Goal: Information Seeking & Learning: Learn about a topic

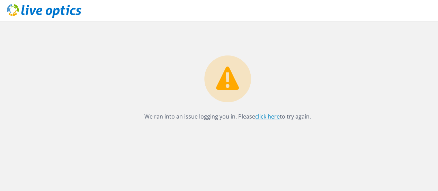
click at [267, 116] on link "click here" at bounding box center [267, 117] width 25 height 8
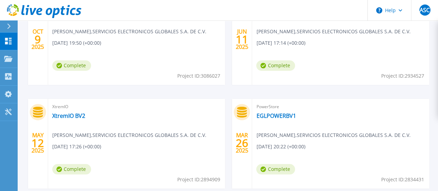
scroll to position [173, 0]
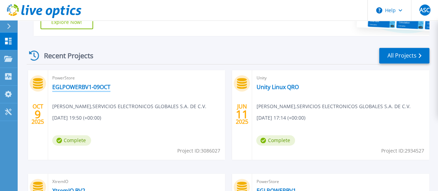
click at [78, 84] on link "EGLPOWERBV1-09OCT" at bounding box center [81, 86] width 58 height 7
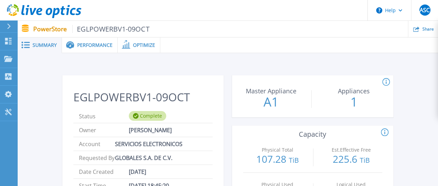
click at [86, 46] on span "Performance" at bounding box center [94, 45] width 35 height 5
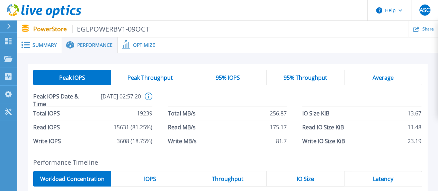
click at [234, 75] on span "95% IOPS" at bounding box center [228, 78] width 24 height 6
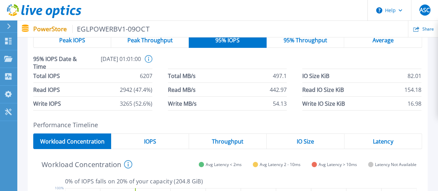
scroll to position [35, 0]
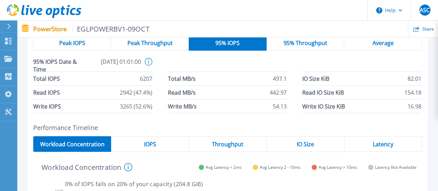
click at [170, 143] on div "IOPS" at bounding box center [150, 144] width 78 height 16
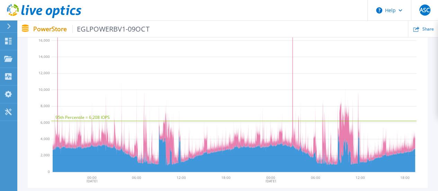
scroll to position [173, 0]
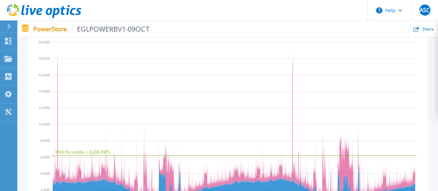
click at [293, 74] on icon "95th Percentile = 6,208 IOPS" at bounding box center [234, 123] width 366 height 173
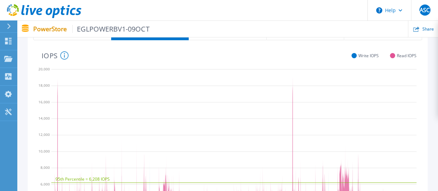
scroll to position [104, 0]
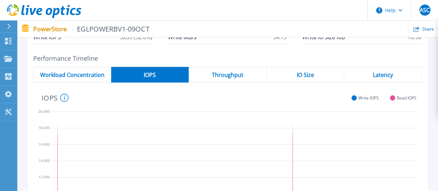
click at [62, 98] on icon at bounding box center [64, 98] width 8 height 8
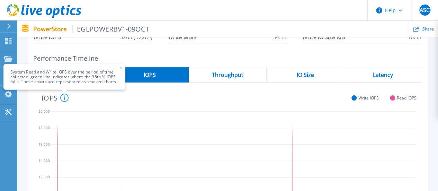
click at [62, 98] on icon at bounding box center [64, 98] width 8 height 8
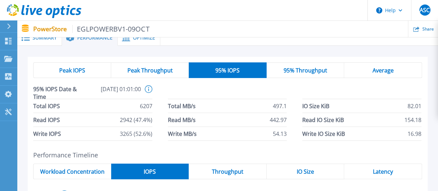
scroll to position [0, 0]
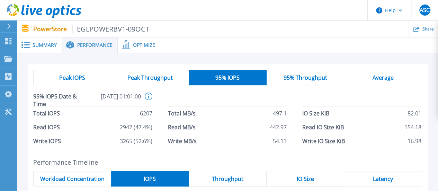
click at [304, 75] on span "95% Throughput" at bounding box center [306, 78] width 44 height 6
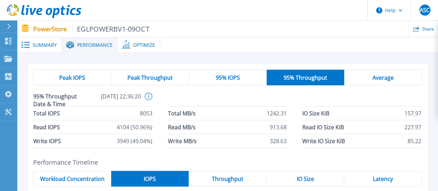
click at [378, 78] on span "Average" at bounding box center [383, 78] width 21 height 6
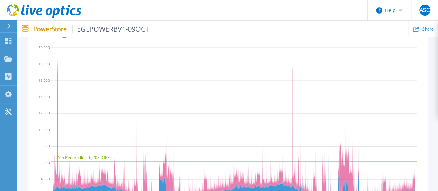
scroll to position [35, 0]
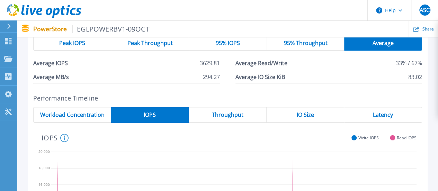
click at [225, 45] on span "95% IOPS" at bounding box center [228, 43] width 24 height 6
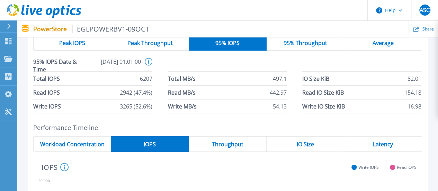
click at [383, 45] on span "Average" at bounding box center [383, 43] width 21 height 6
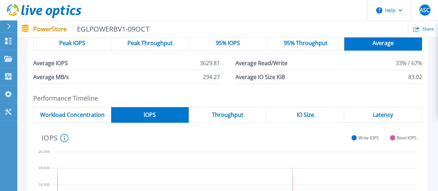
click at [242, 115] on span "Throughput" at bounding box center [228, 115] width 32 height 6
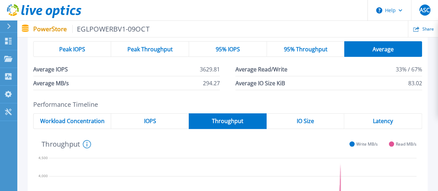
scroll to position [0, 0]
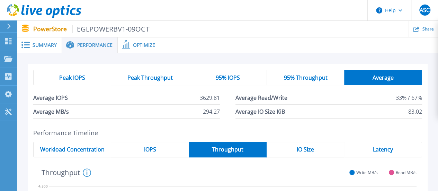
click at [143, 41] on div "Optimize" at bounding box center [139, 45] width 43 height 16
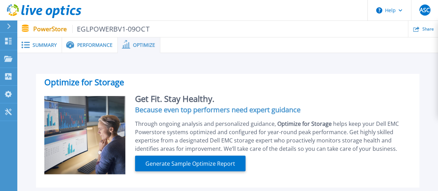
click at [36, 46] on span "Summary" at bounding box center [45, 45] width 24 height 5
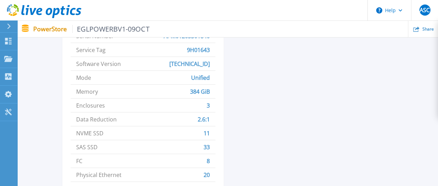
scroll to position [277, 0]
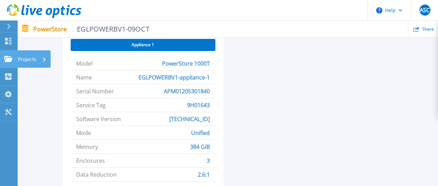
click at [5, 57] on icon at bounding box center [8, 59] width 8 height 6
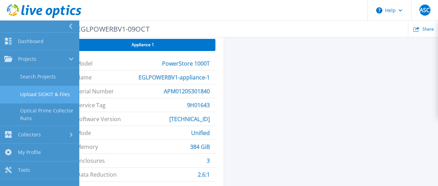
click at [49, 88] on link "Upload SIOKIT & Files" at bounding box center [39, 95] width 79 height 18
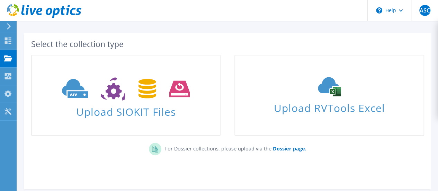
scroll to position [35, 0]
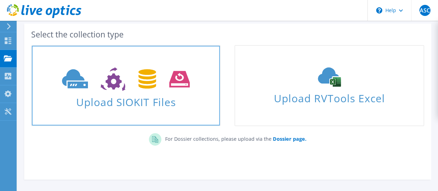
click at [175, 97] on span "Upload SIOKIT Files" at bounding box center [126, 100] width 188 height 15
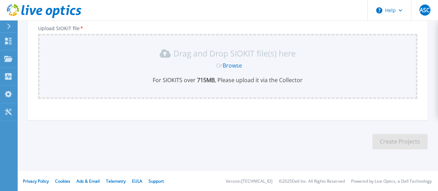
scroll to position [85, 0]
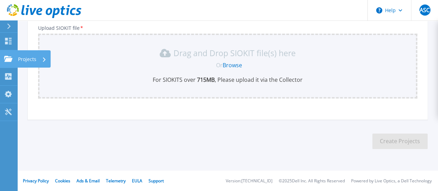
click at [13, 60] on link "Projects Projects" at bounding box center [8, 59] width 17 height 18
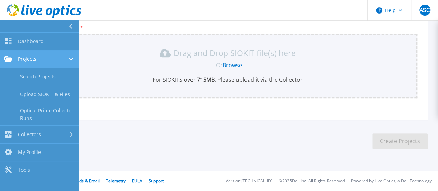
click at [46, 60] on div "Projects" at bounding box center [39, 59] width 71 height 6
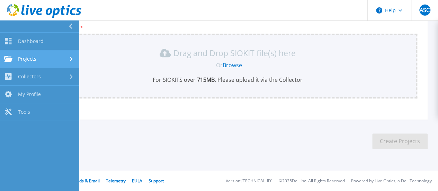
click at [67, 60] on div "Projects" at bounding box center [39, 59] width 71 height 6
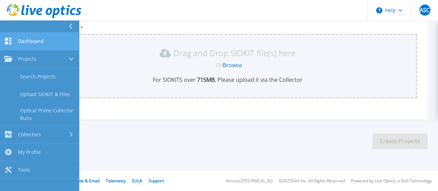
click at [44, 43] on link "Dashboard Dashboard" at bounding box center [39, 42] width 79 height 18
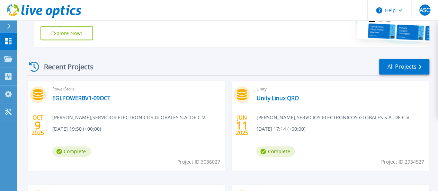
scroll to position [173, 0]
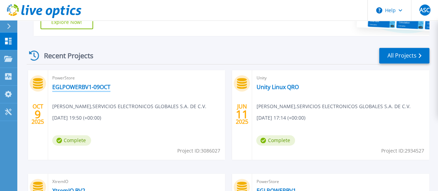
click at [77, 88] on link "EGLPOWERBV1-09OCT" at bounding box center [81, 86] width 58 height 7
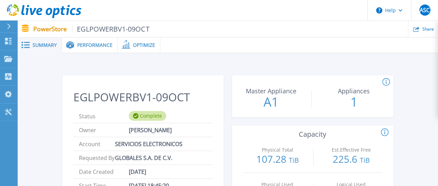
click at [137, 27] on span "EGLPOWERBV1-09OCT" at bounding box center [110, 29] width 77 height 8
click at [9, 26] on icon at bounding box center [9, 27] width 4 height 6
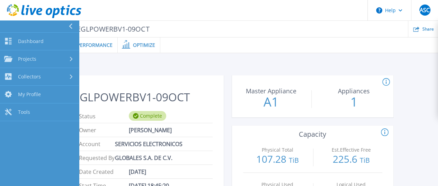
click at [383, 50] on div at bounding box center [299, 45] width 278 height 16
